Goal: Communication & Community: Answer question/provide support

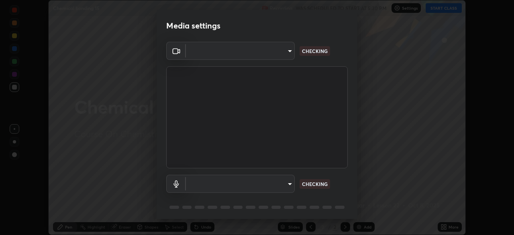
scroll to position [29, 0]
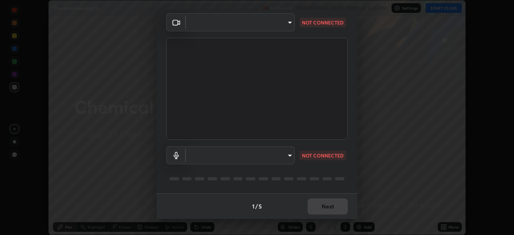
type input "e15fe1ebf70cde3bfcbeee335f8652014c7a9185cc29a01d69aea44f35fb34b8"
type input "communications"
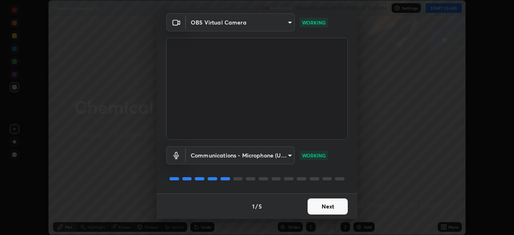
click at [333, 207] on button "Next" at bounding box center [328, 206] width 40 height 16
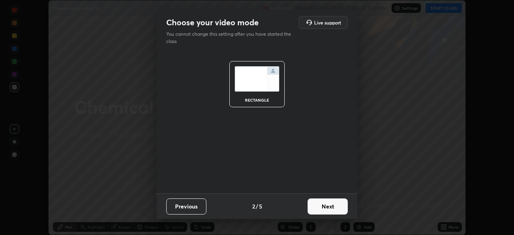
scroll to position [0, 0]
click at [333, 207] on button "Next" at bounding box center [328, 206] width 40 height 16
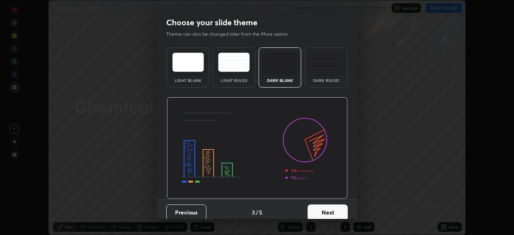
click at [333, 207] on button "Next" at bounding box center [328, 212] width 40 height 16
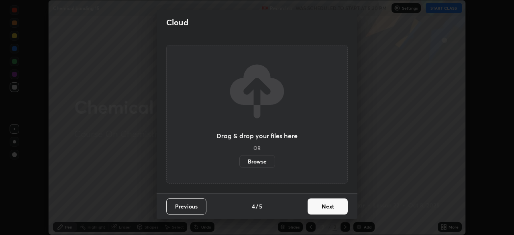
click at [334, 208] on button "Next" at bounding box center [328, 206] width 40 height 16
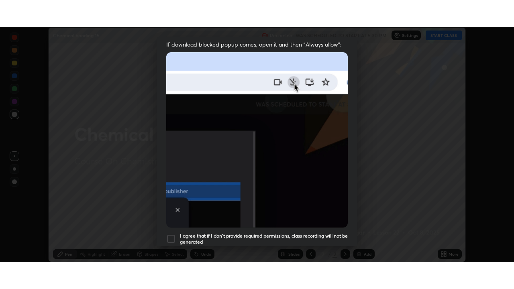
scroll to position [192, 0]
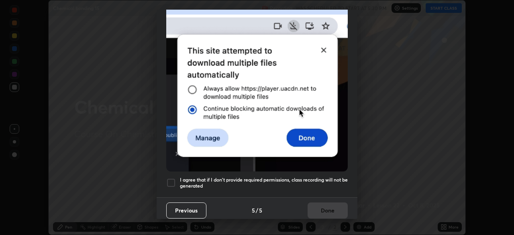
click at [331, 180] on h5 "I agree that if I don't provide required permissions, class recording will not …" at bounding box center [264, 183] width 168 height 12
click at [328, 205] on button "Done" at bounding box center [328, 210] width 40 height 16
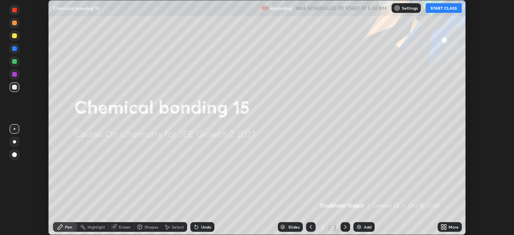
click at [445, 225] on icon at bounding box center [445, 226] width 2 height 2
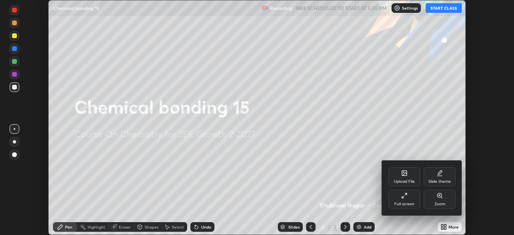
click at [395, 202] on div "Full screen" at bounding box center [404, 204] width 20 height 4
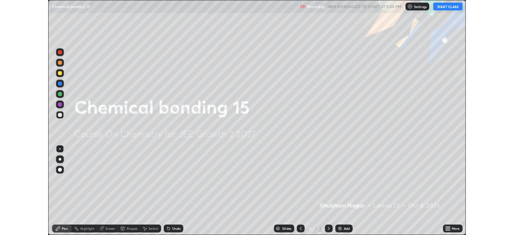
scroll to position [289, 514]
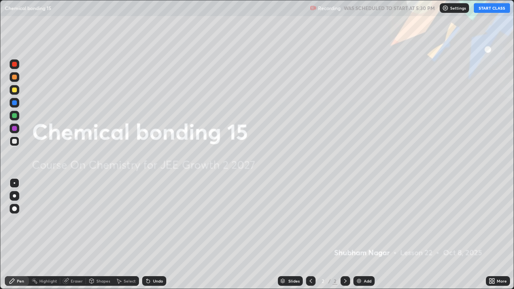
click at [483, 8] on button "START CLASS" at bounding box center [492, 8] width 36 height 10
click at [367, 235] on div "Add" at bounding box center [363, 281] width 21 height 10
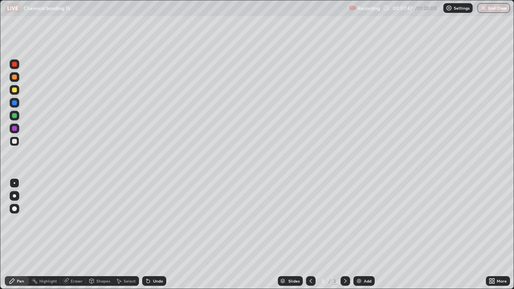
click at [16, 235] on div "Pen" at bounding box center [17, 281] width 24 height 10
click at [151, 235] on div "Undo" at bounding box center [154, 281] width 24 height 10
click at [13, 196] on div at bounding box center [14, 195] width 3 height 3
click at [15, 143] on div at bounding box center [14, 141] width 5 height 5
click at [15, 126] on div at bounding box center [14, 128] width 5 height 5
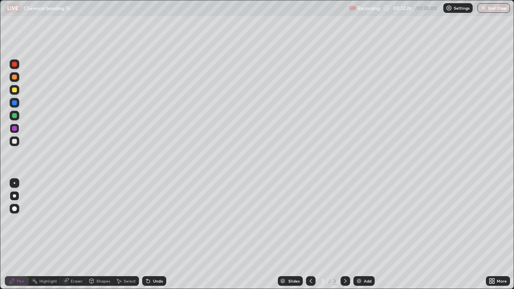
click at [343, 235] on icon at bounding box center [345, 281] width 6 height 6
click at [362, 235] on img at bounding box center [359, 281] width 6 height 6
click at [14, 141] on div at bounding box center [14, 141] width 5 height 5
click at [310, 235] on icon at bounding box center [311, 281] width 2 height 4
click at [75, 235] on div "Eraser" at bounding box center [77, 281] width 12 height 4
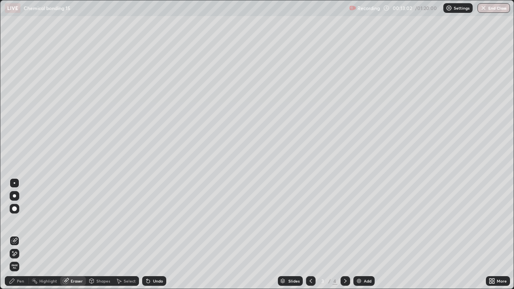
click at [20, 235] on div "Pen" at bounding box center [20, 281] width 7 height 4
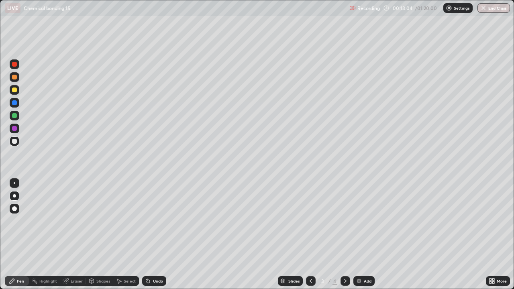
click at [15, 128] on div at bounding box center [14, 128] width 5 height 5
click at [69, 235] on div "Eraser" at bounding box center [73, 281] width 26 height 10
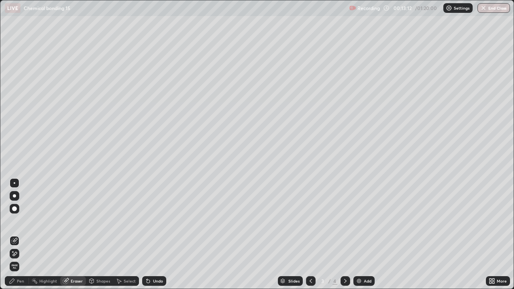
click at [11, 235] on icon at bounding box center [12, 281] width 6 height 6
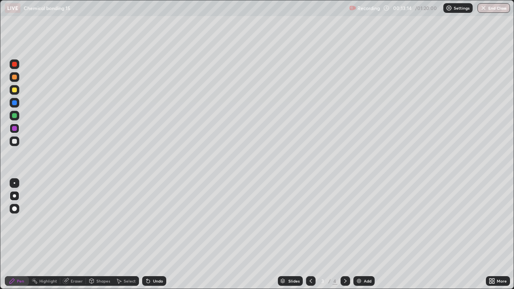
click at [73, 235] on div "Eraser" at bounding box center [77, 281] width 12 height 4
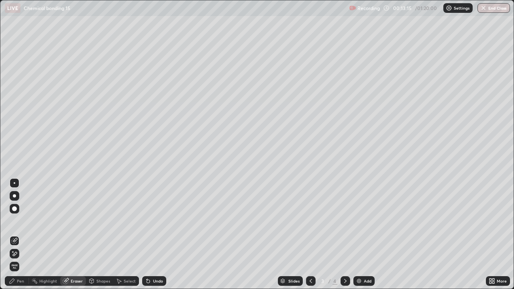
click at [19, 235] on div "Pen" at bounding box center [17, 281] width 24 height 10
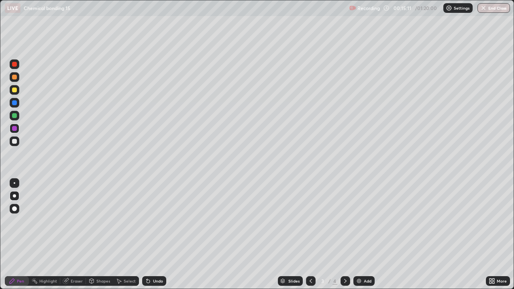
click at [366, 235] on div "Add" at bounding box center [368, 281] width 8 height 4
click at [309, 235] on icon at bounding box center [311, 281] width 6 height 6
click at [349, 235] on div at bounding box center [346, 281] width 10 height 10
click at [310, 235] on icon at bounding box center [311, 281] width 6 height 6
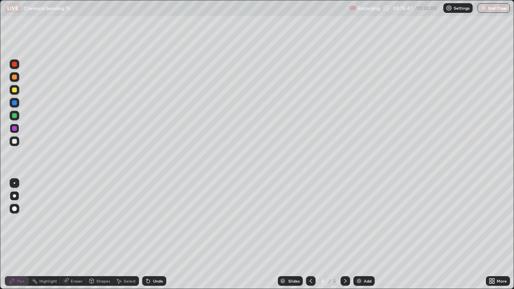
click at [14, 90] on div at bounding box center [14, 90] width 5 height 5
click at [14, 143] on div at bounding box center [14, 141] width 5 height 5
click at [14, 116] on div at bounding box center [14, 115] width 5 height 5
click at [12, 146] on div at bounding box center [15, 142] width 10 height 10
click at [151, 235] on div "Undo" at bounding box center [154, 281] width 24 height 10
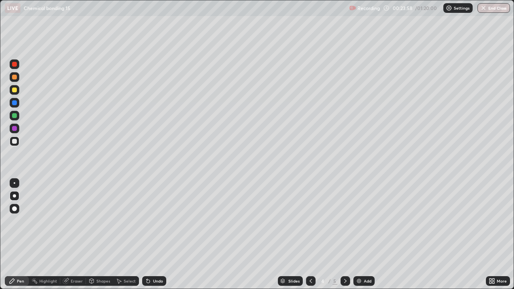
click at [150, 235] on div "Undo" at bounding box center [154, 281] width 24 height 10
click at [149, 235] on icon at bounding box center [148, 281] width 6 height 6
click at [74, 235] on div "Eraser" at bounding box center [77, 281] width 12 height 4
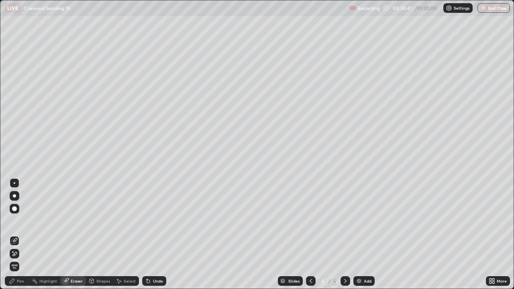
click at [14, 209] on div at bounding box center [14, 208] width 5 height 5
click at [16, 235] on div "Pen" at bounding box center [17, 281] width 24 height 10
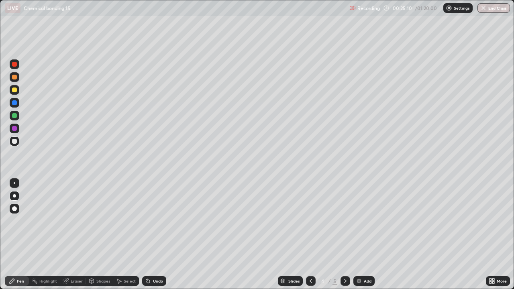
click at [90, 235] on div "Shapes" at bounding box center [99, 281] width 27 height 16
click at [18, 235] on div "Pen" at bounding box center [17, 281] width 24 height 10
click at [94, 235] on div "Shapes" at bounding box center [99, 281] width 27 height 16
click at [19, 235] on div "Pen" at bounding box center [17, 281] width 24 height 10
click at [366, 235] on div "Add" at bounding box center [368, 281] width 8 height 4
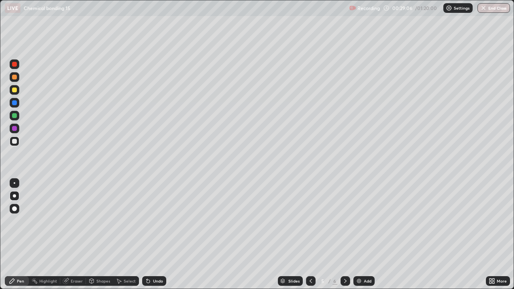
click at [15, 93] on div at bounding box center [15, 90] width 10 height 10
click at [155, 235] on div "Undo" at bounding box center [154, 281] width 24 height 10
click at [151, 235] on div "Undo" at bounding box center [154, 281] width 24 height 10
click at [147, 235] on icon at bounding box center [148, 281] width 3 height 3
click at [14, 142] on div at bounding box center [14, 141] width 5 height 5
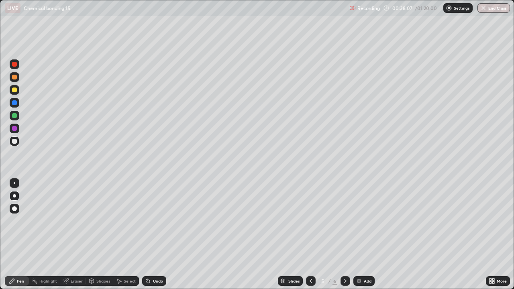
click at [345, 235] on icon at bounding box center [345, 281] width 6 height 6
click at [77, 235] on div "Eraser" at bounding box center [77, 281] width 12 height 4
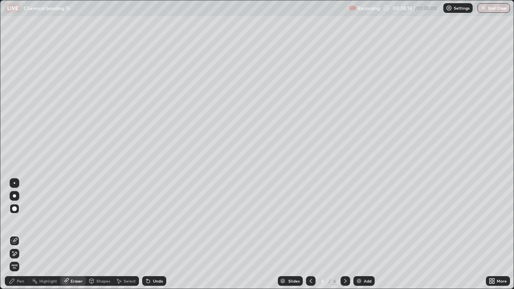
click at [22, 235] on div "Pen" at bounding box center [20, 281] width 7 height 4
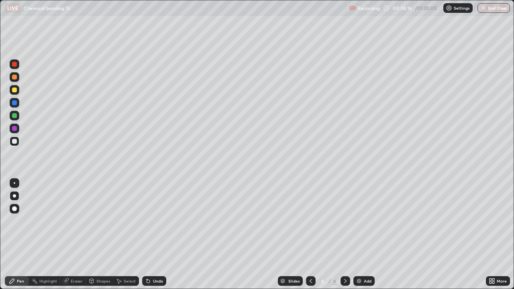
click at [16, 88] on div at bounding box center [14, 90] width 5 height 5
click at [147, 235] on icon at bounding box center [148, 281] width 3 height 3
click at [147, 235] on icon at bounding box center [148, 281] width 6 height 6
click at [14, 142] on div at bounding box center [14, 141] width 5 height 5
click at [148, 235] on icon at bounding box center [148, 281] width 3 height 3
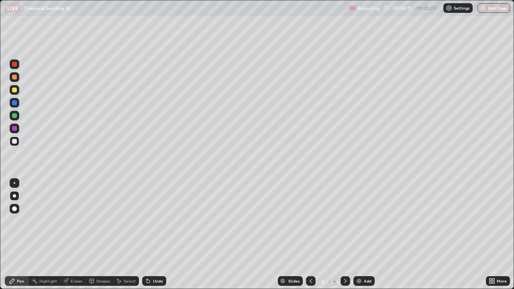
click at [150, 235] on div "Undo" at bounding box center [154, 281] width 24 height 10
click at [151, 235] on div "Undo" at bounding box center [154, 281] width 24 height 10
click at [149, 235] on icon at bounding box center [148, 281] width 6 height 6
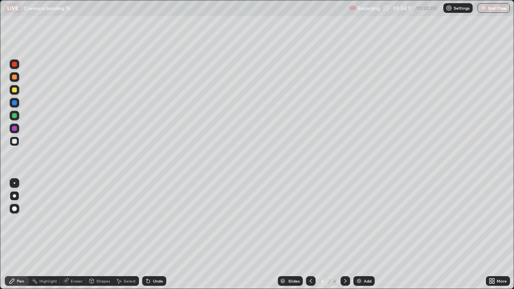
click at [150, 235] on div "Undo" at bounding box center [154, 281] width 24 height 10
click at [366, 235] on div "Add" at bounding box center [363, 281] width 21 height 10
click at [15, 90] on div at bounding box center [14, 90] width 5 height 5
click at [18, 141] on div at bounding box center [15, 142] width 10 height 10
click at [157, 235] on div "Undo" at bounding box center [154, 281] width 24 height 10
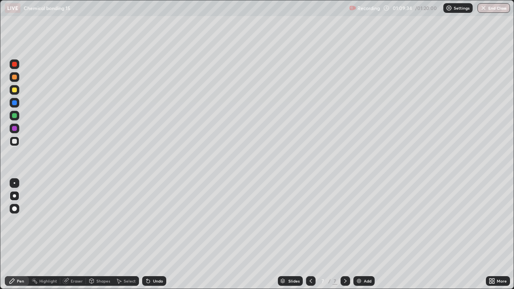
click at [151, 235] on div "Undo" at bounding box center [154, 281] width 24 height 10
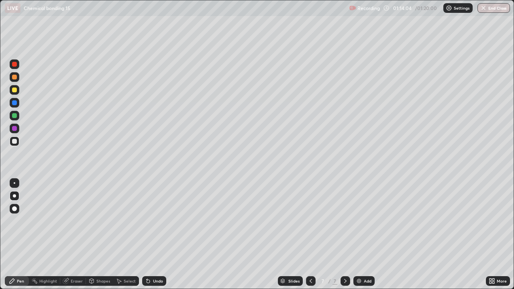
click at [215, 235] on div "Slides 7 / 7 Add" at bounding box center [326, 281] width 320 height 16
click at [345, 235] on icon at bounding box center [345, 281] width 6 height 6
click at [357, 235] on img at bounding box center [359, 281] width 6 height 6
click at [15, 90] on div at bounding box center [14, 90] width 5 height 5
click at [499, 9] on button "End Class" at bounding box center [494, 8] width 32 height 10
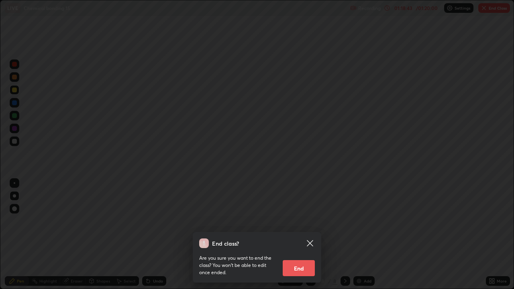
click at [419, 151] on div "End class? Are you sure you want to end the class? You won’t be able to edit on…" at bounding box center [257, 144] width 514 height 289
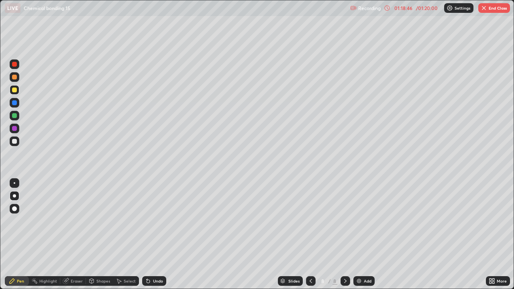
click at [495, 8] on button "End Class" at bounding box center [494, 8] width 32 height 10
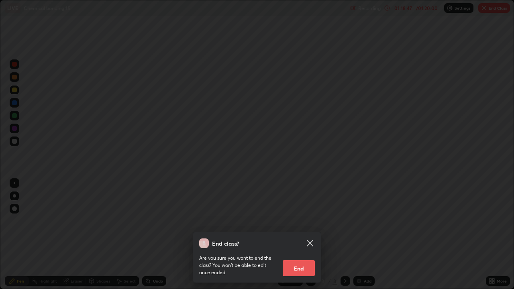
click at [298, 235] on button "End" at bounding box center [299, 268] width 32 height 16
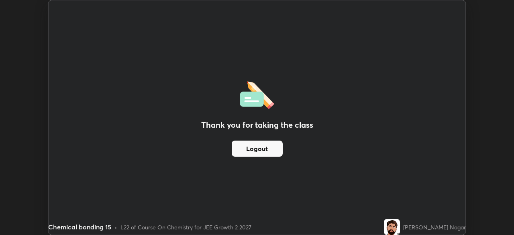
scroll to position [39933, 39654]
